Goal: Feedback & Contribution: Submit feedback/report problem

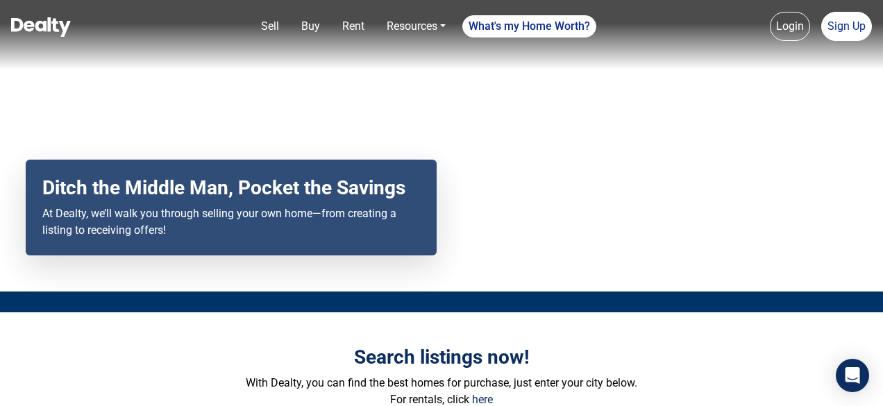
click at [186, 344] on div "Search listings now! With Dealty, you can find the best homes for purchase, jus…" at bounding box center [442, 408] width 792 height 193
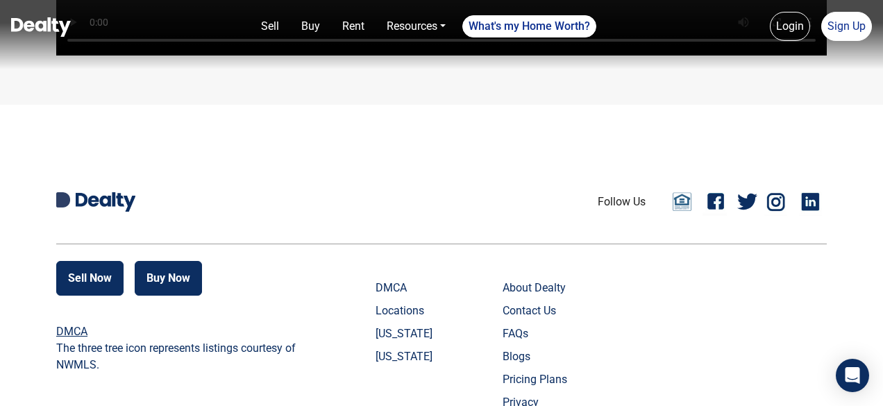
scroll to position [3400, 0]
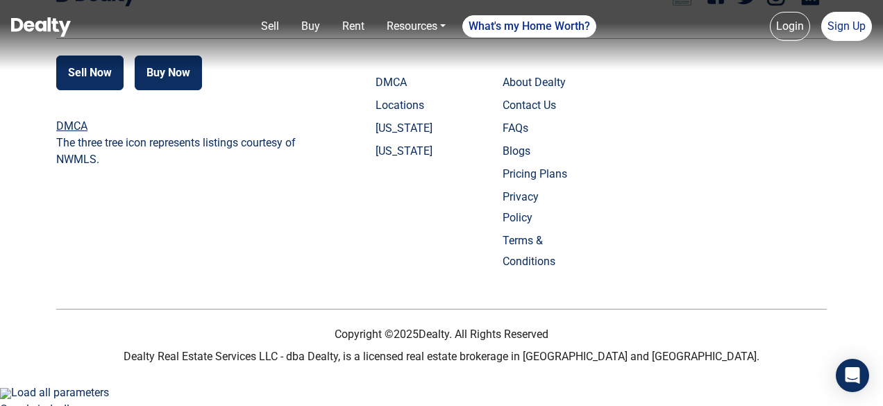
click at [545, 116] on link "Contact Us" at bounding box center [537, 105] width 69 height 21
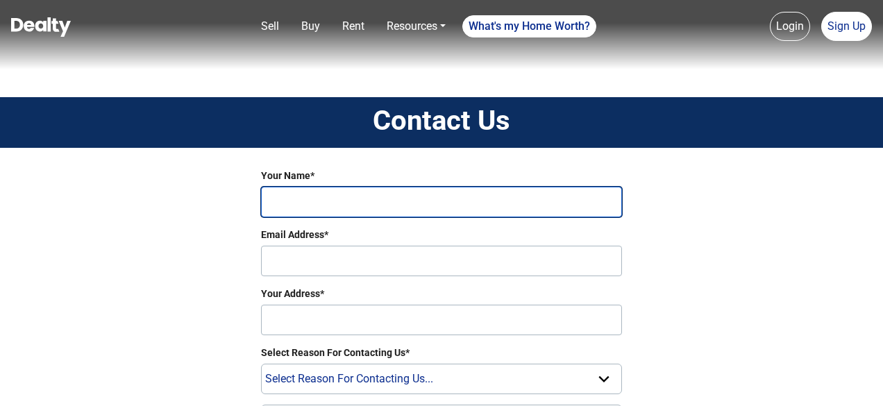
click at [474, 206] on input "Your Name*" at bounding box center [441, 202] width 361 height 31
type input "iveyrowan"
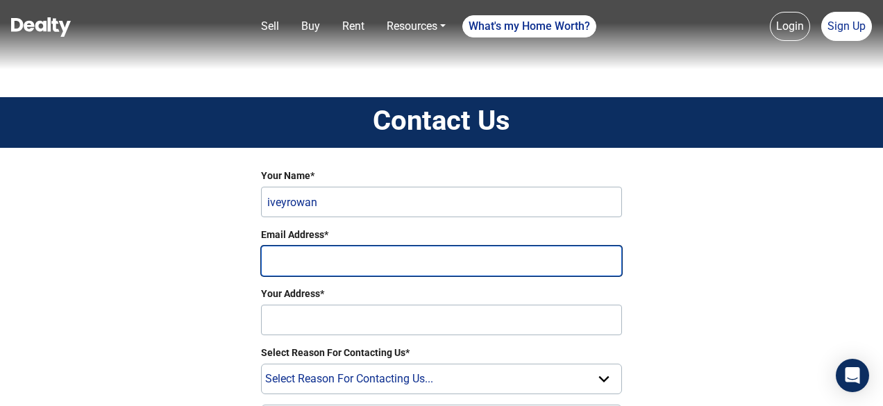
type input "[EMAIL_ADDRESS][DOMAIN_NAME]"
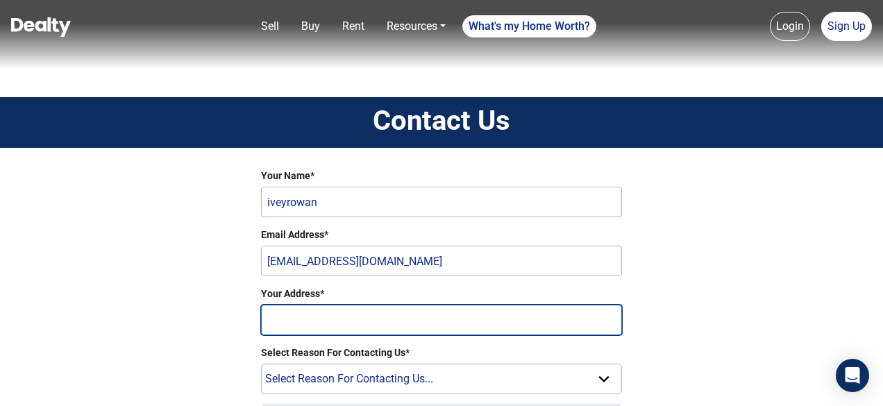
type input "[STREET_ADDRESS]"
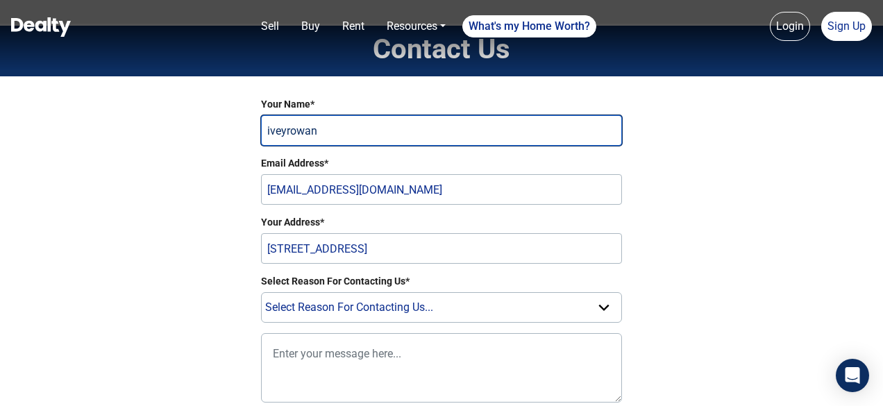
scroll to position [139, 0]
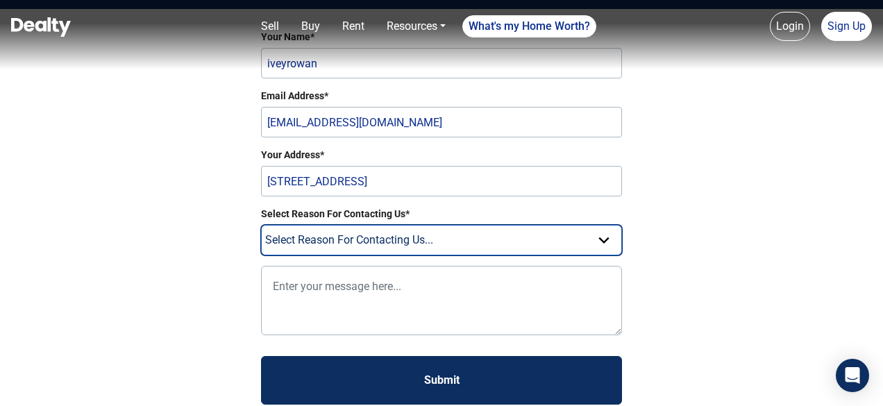
click at [383, 251] on select "Select Reason For Contacting Us... Need Help Setting Up Listing Edit Listing Ge…" at bounding box center [441, 240] width 361 height 31
select select "Edit"
click at [261, 225] on select "Select Reason For Contacting Us... Need Help Setting Up Listing Edit Listing Ge…" at bounding box center [441, 240] width 361 height 31
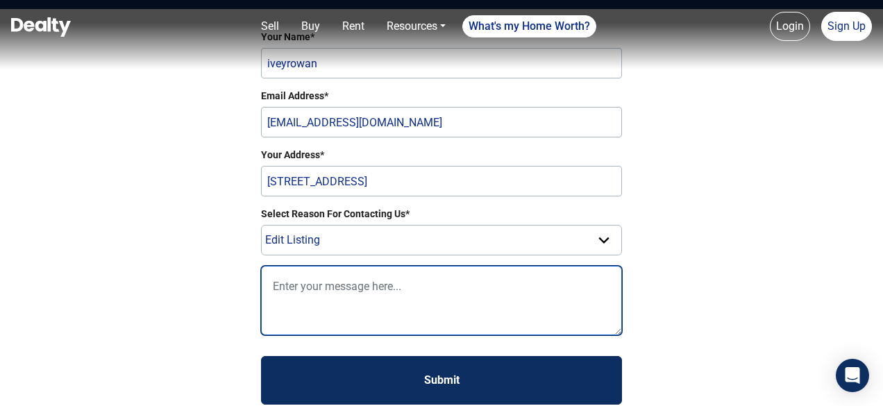
click at [410, 301] on textarea at bounding box center [441, 300] width 361 height 69
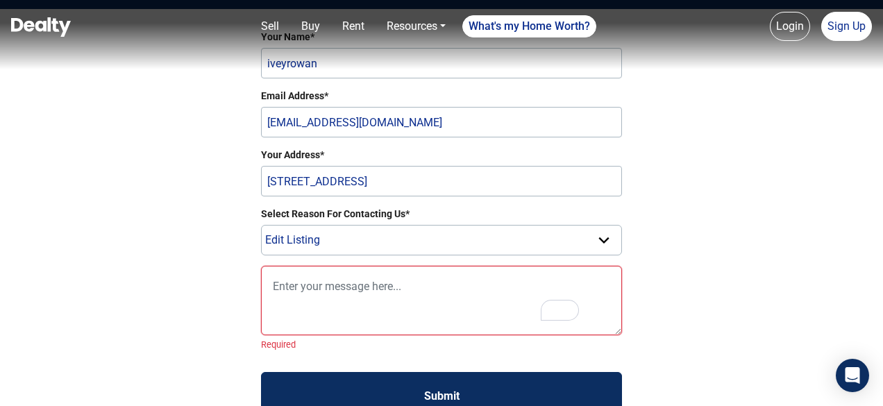
paste textarea "Guest Posting Backlinks Service: Hey Friend, Do you want guest posting service …"
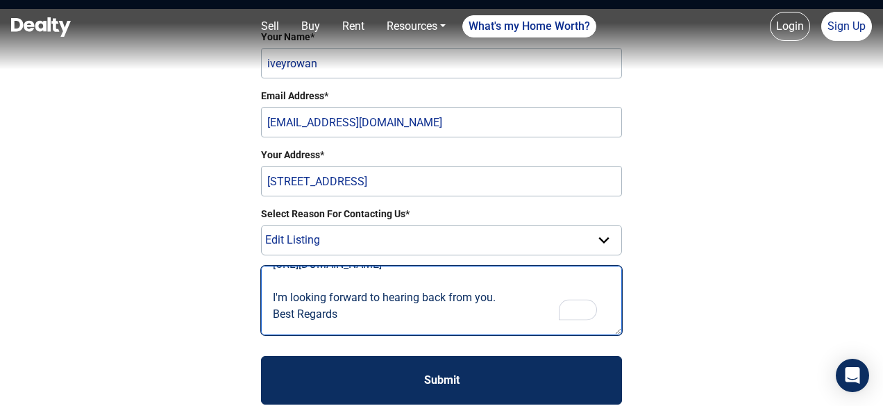
scroll to position [208, 0]
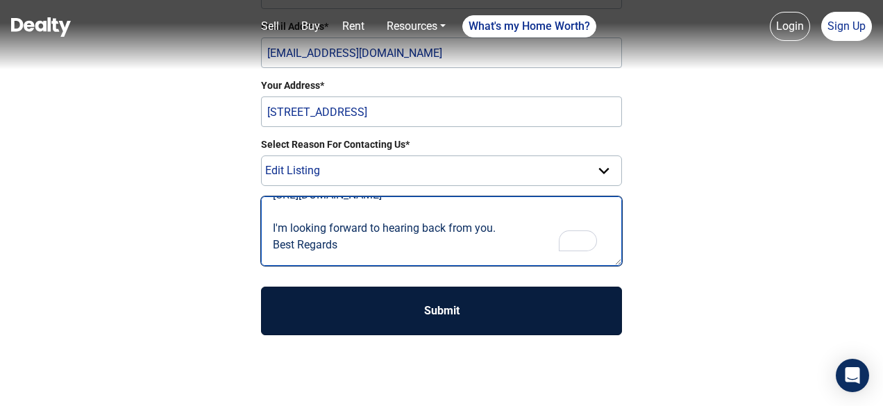
type textarea "Guest Posting Backlinks Service: Hey Friend, Do you want guest posting service …"
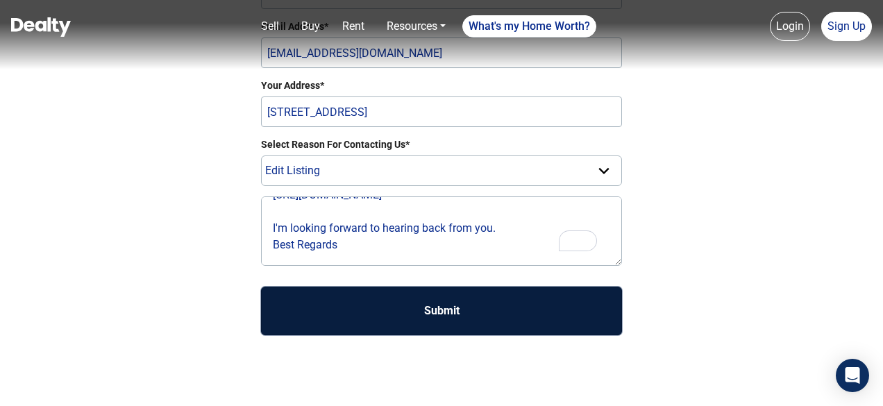
click at [449, 316] on button "Submit" at bounding box center [441, 311] width 361 height 49
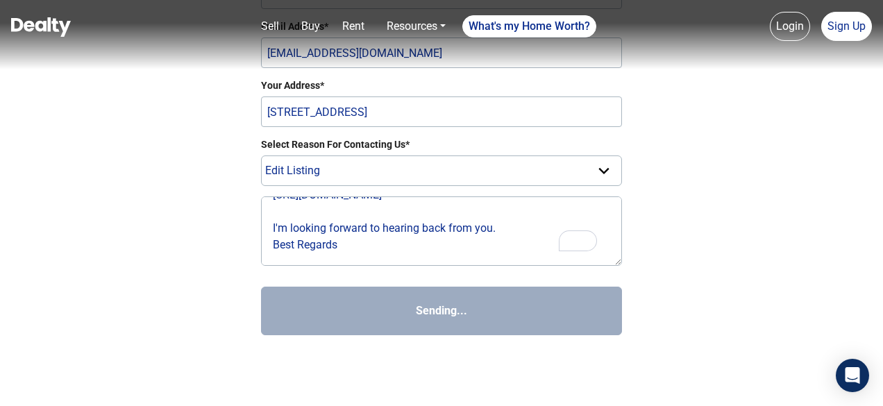
select select
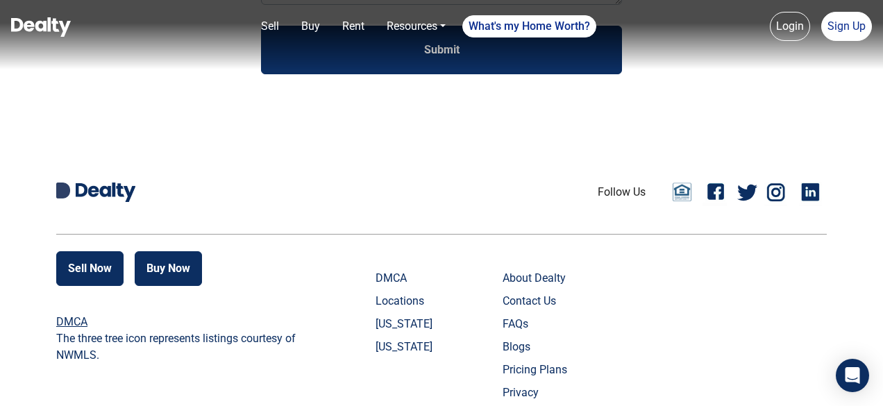
scroll to position [414, 0]
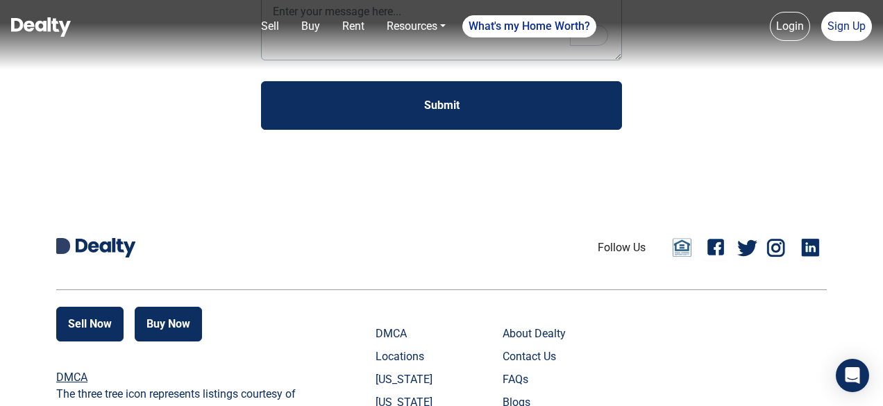
click at [723, 244] on link "Facebook" at bounding box center [717, 248] width 28 height 28
